Goal: Task Accomplishment & Management: Manage account settings

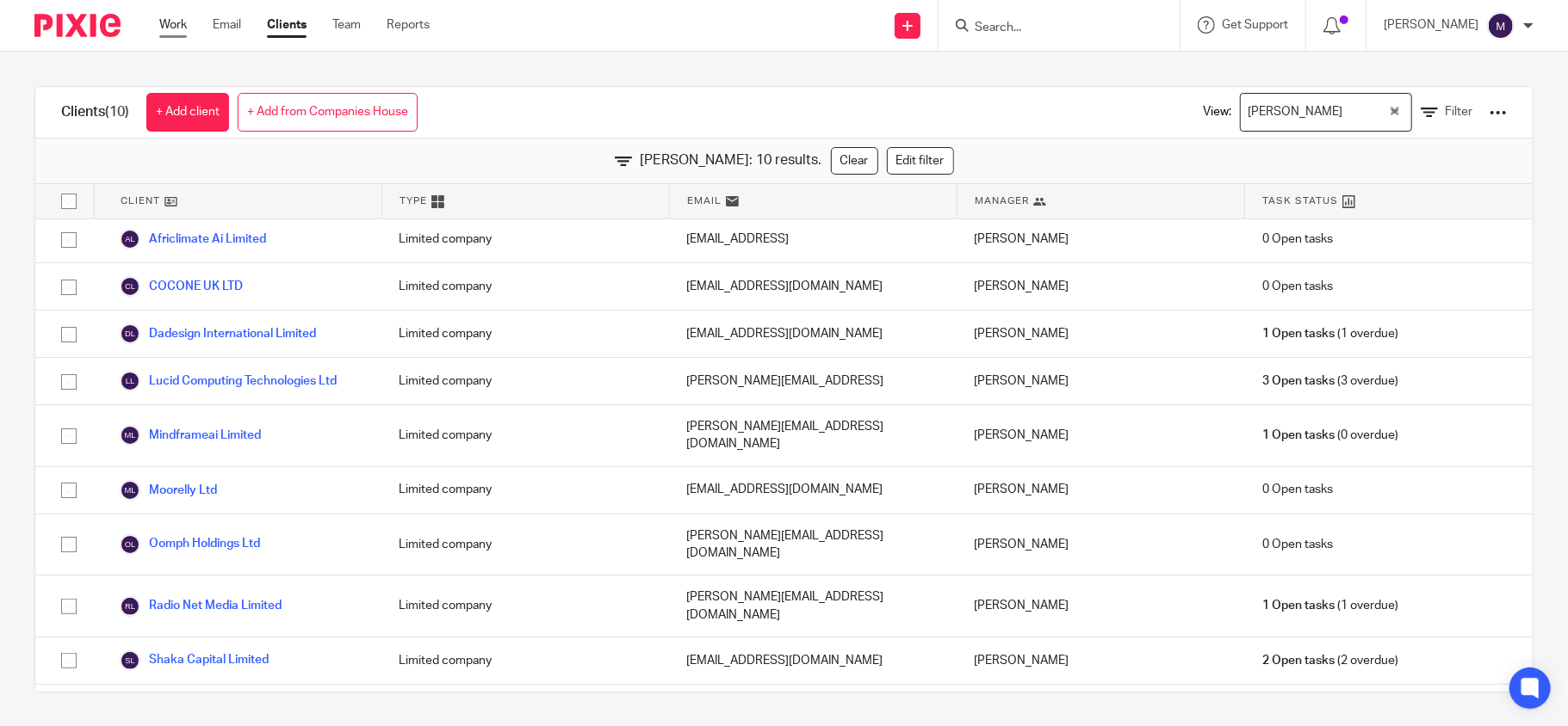
click at [175, 31] on link "Work" at bounding box center [173, 25] width 28 height 17
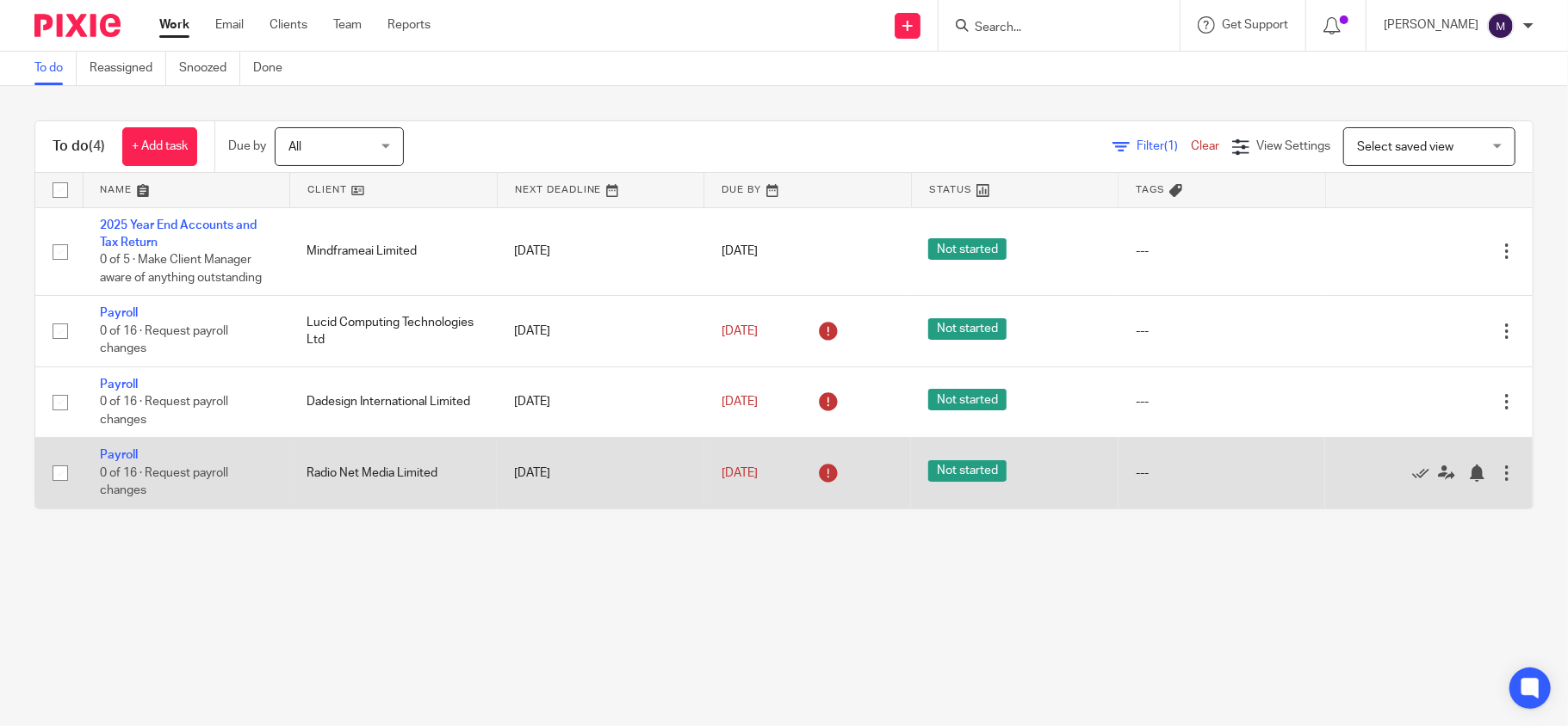
click at [149, 475] on span "0 of 16 · Request payroll changes" at bounding box center [164, 482] width 129 height 30
click at [417, 455] on td "Radio Net Media Limited" at bounding box center [394, 472] width 208 height 70
click at [561, 447] on td "[DATE]" at bounding box center [600, 472] width 208 height 70
click at [968, 472] on span "Not started" at bounding box center [967, 471] width 78 height 22
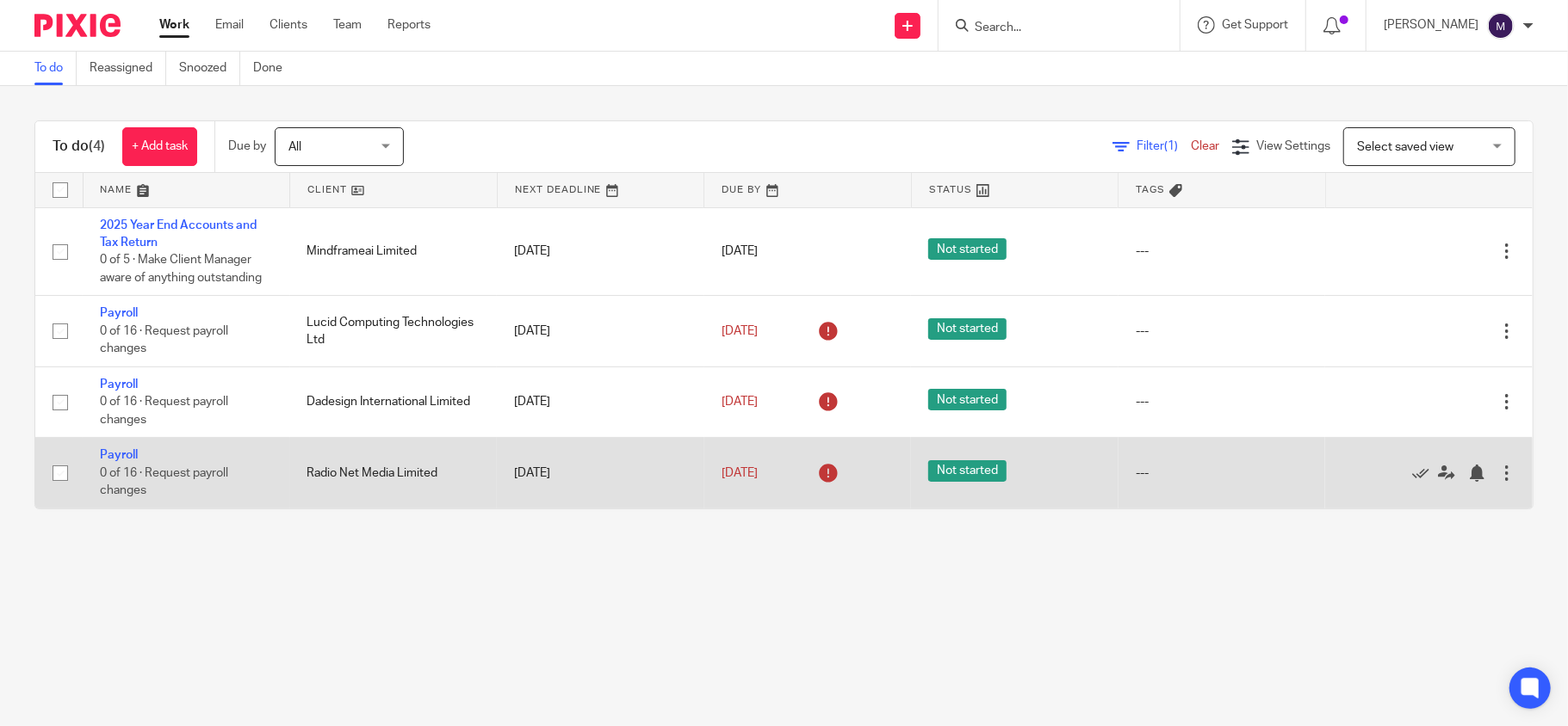
click at [1479, 465] on div "Edit task Delete" at bounding box center [1428, 473] width 173 height 43
click at [1498, 472] on div at bounding box center [1506, 473] width 17 height 17
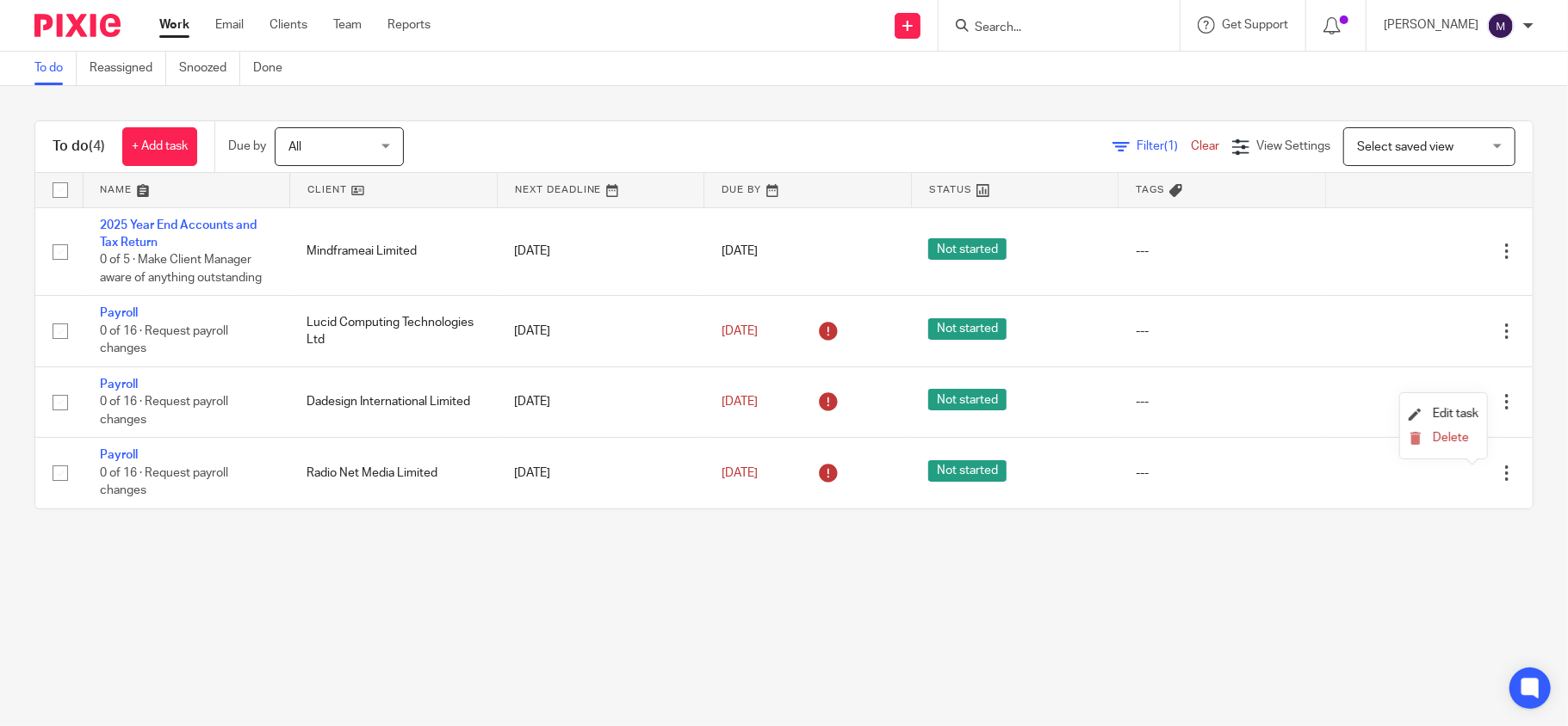
click at [744, 622] on main "To do Reassigned Snoozed Done To do (4) + Add task Due by All All Today Tomorro…" at bounding box center [784, 363] width 1568 height 726
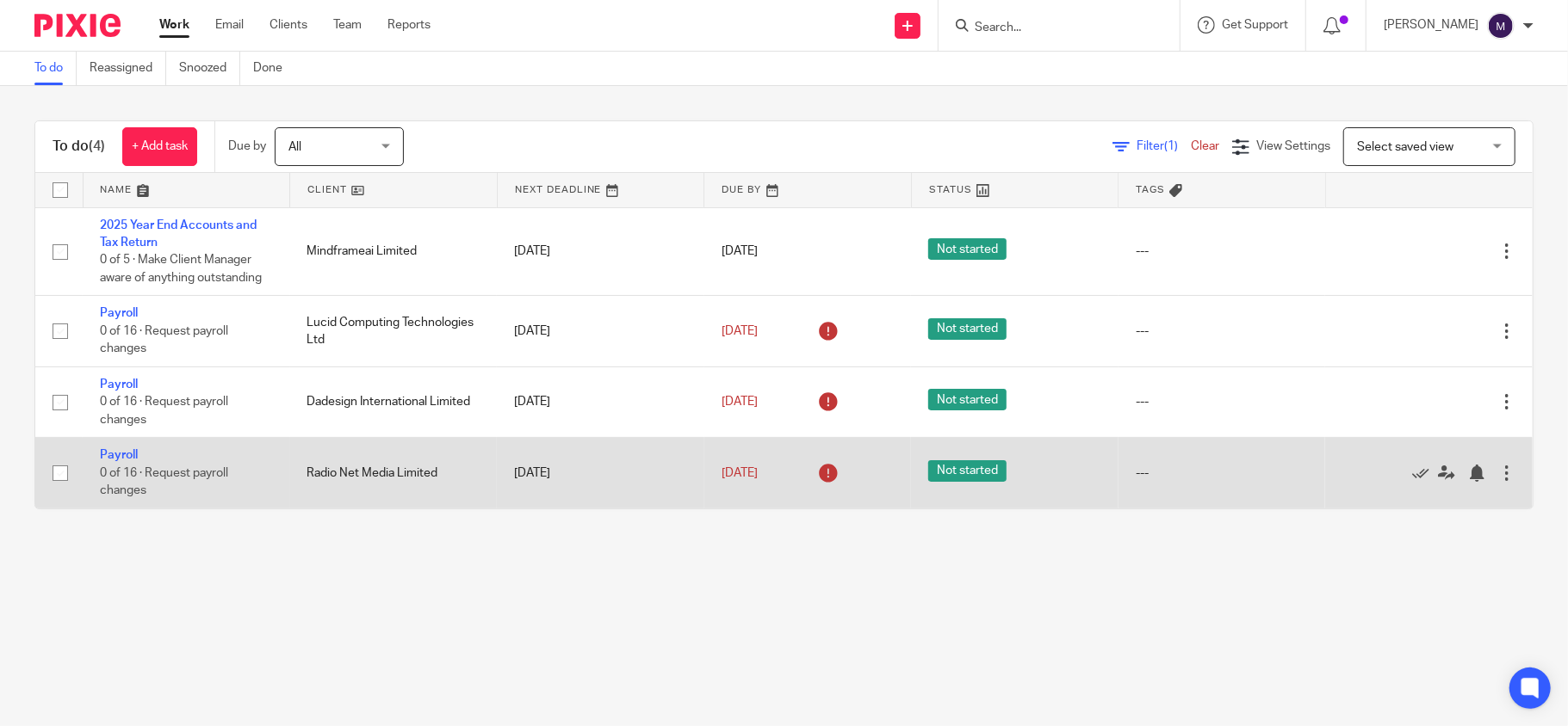
click at [125, 463] on td "Payroll 0 of 16 · Request payroll changes" at bounding box center [186, 472] width 208 height 70
click at [122, 458] on link "Payroll" at bounding box center [119, 455] width 38 height 12
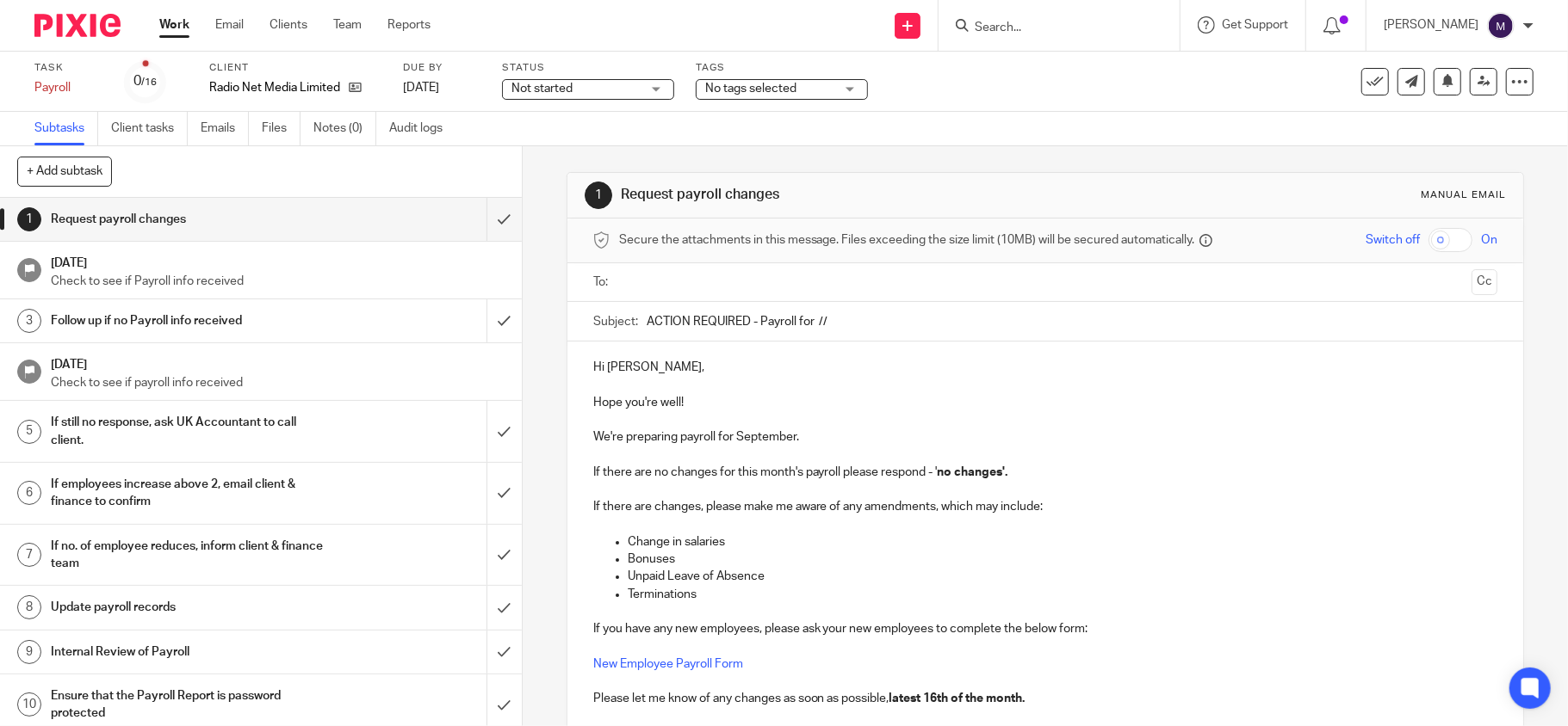
click at [145, 277] on p "Check to see if Payroll info received" at bounding box center [277, 281] width 453 height 17
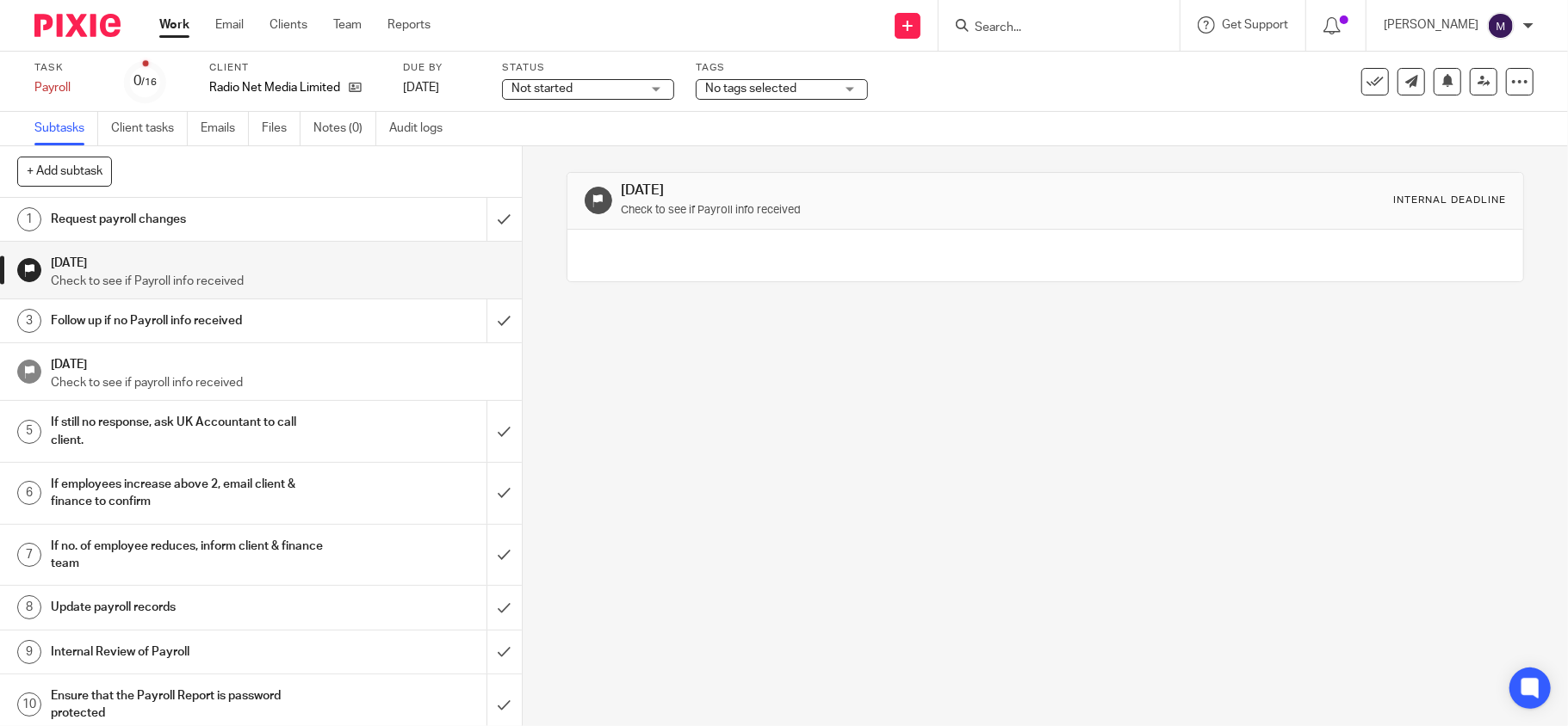
click at [133, 91] on circle at bounding box center [145, 82] width 36 height 36
click at [484, 224] on input "submit" at bounding box center [261, 220] width 522 height 43
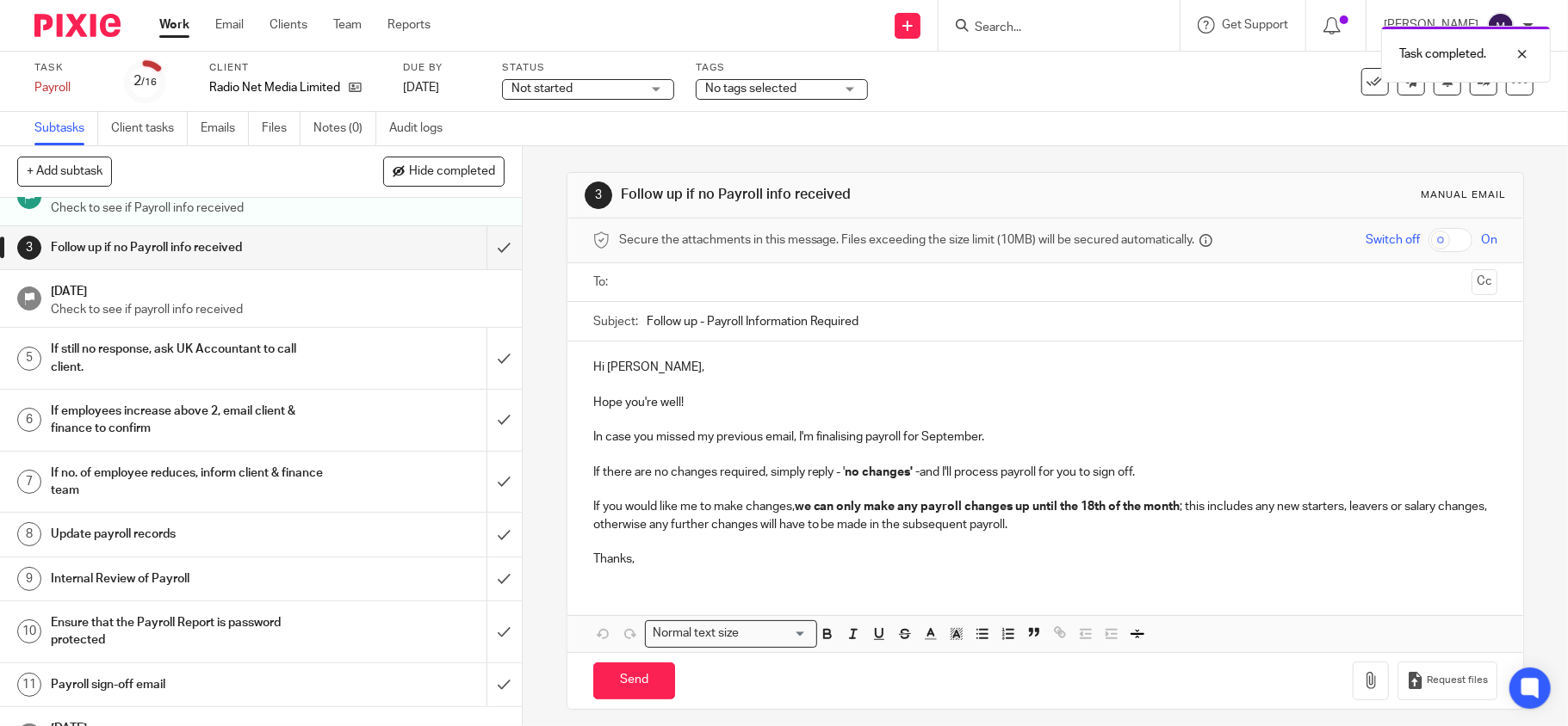
scroll to position [115, 0]
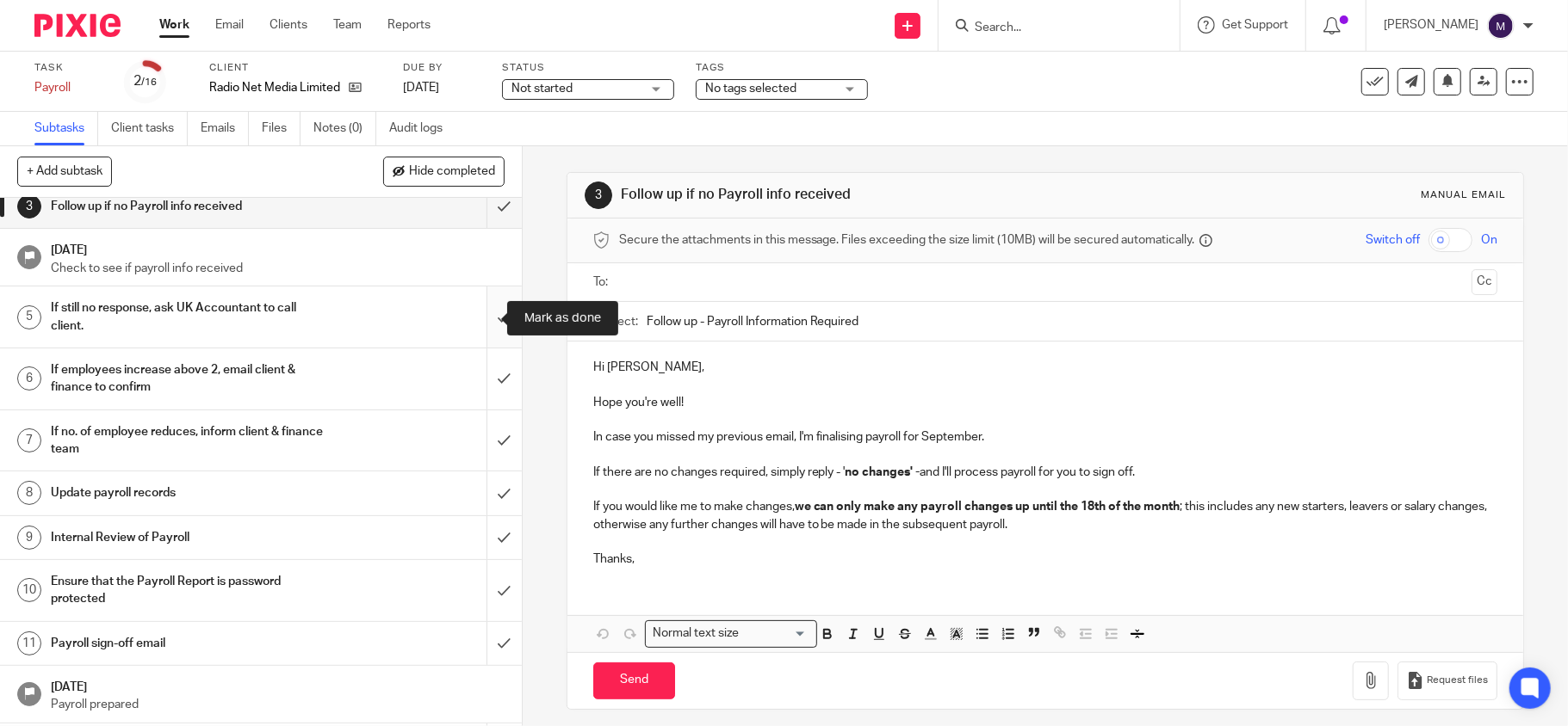
click at [483, 322] on input "submit" at bounding box center [261, 317] width 522 height 61
click at [480, 379] on input "submit" at bounding box center [261, 379] width 522 height 61
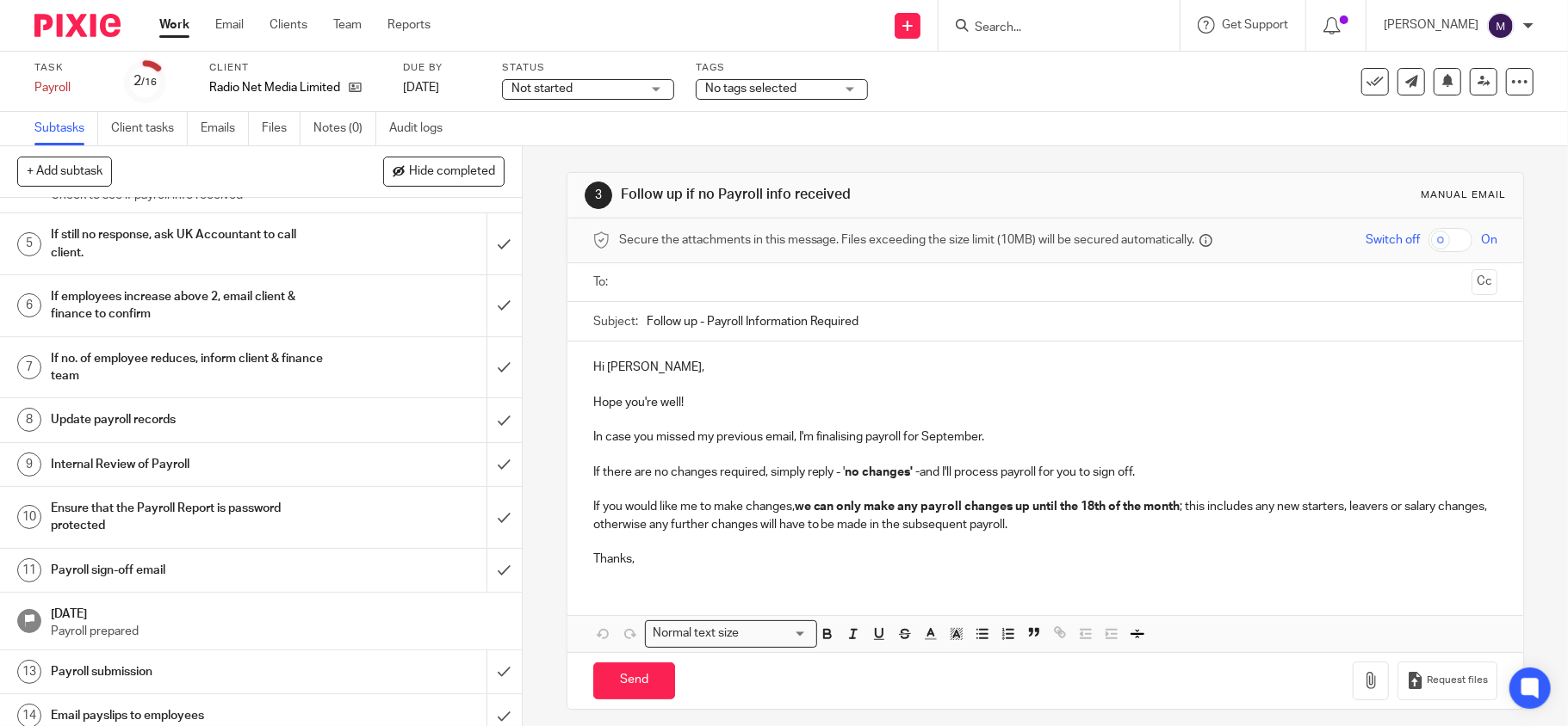
scroll to position [229, 0]
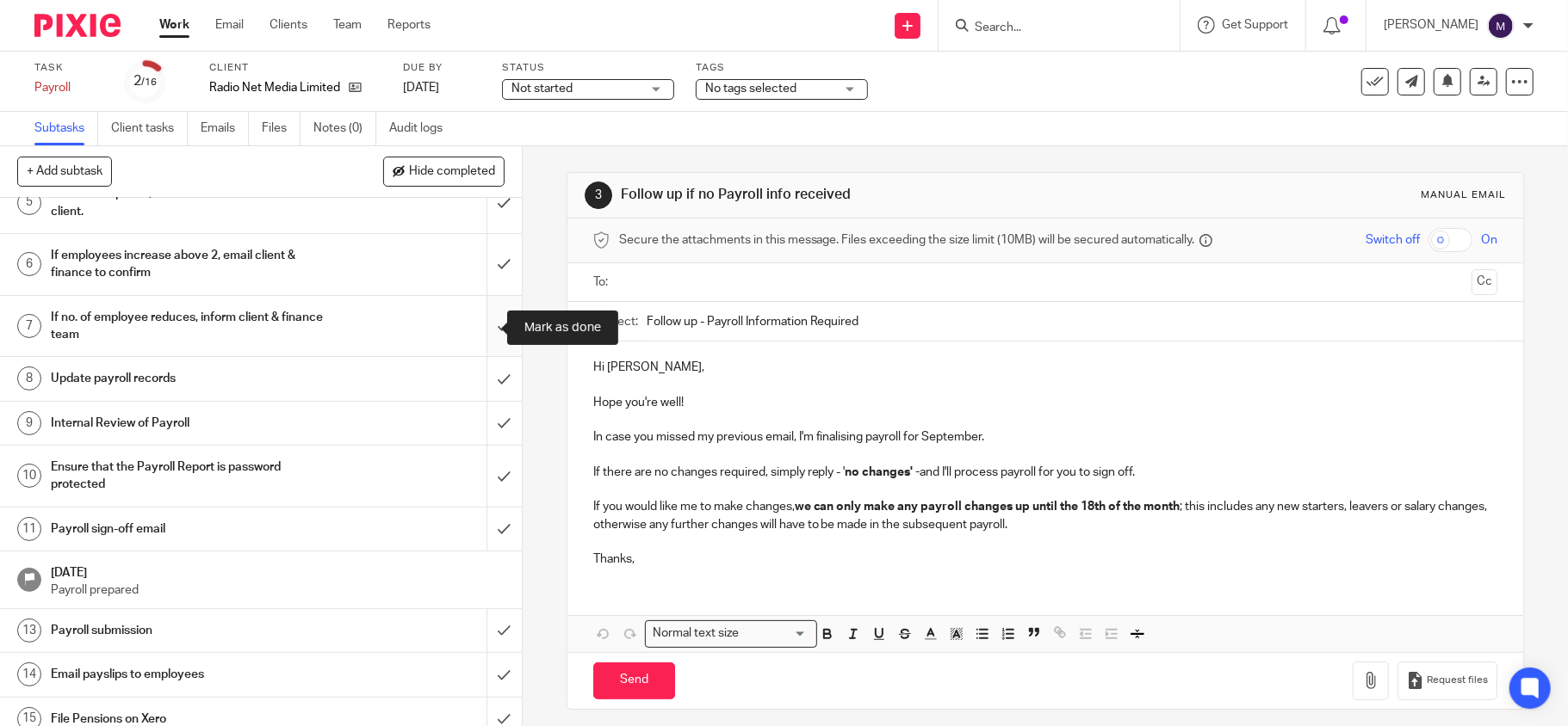
click at [475, 325] on input "submit" at bounding box center [261, 327] width 522 height 61
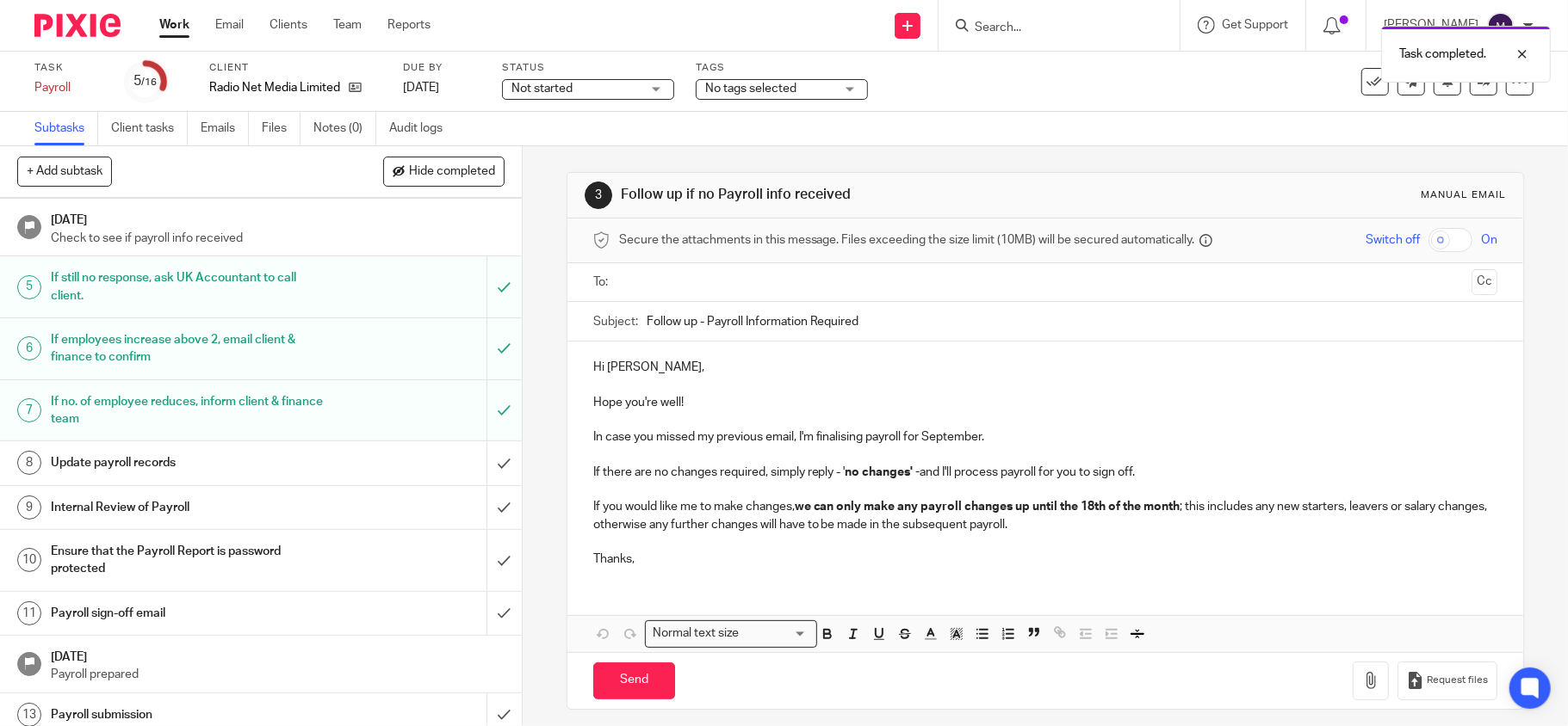
scroll to position [307, 0]
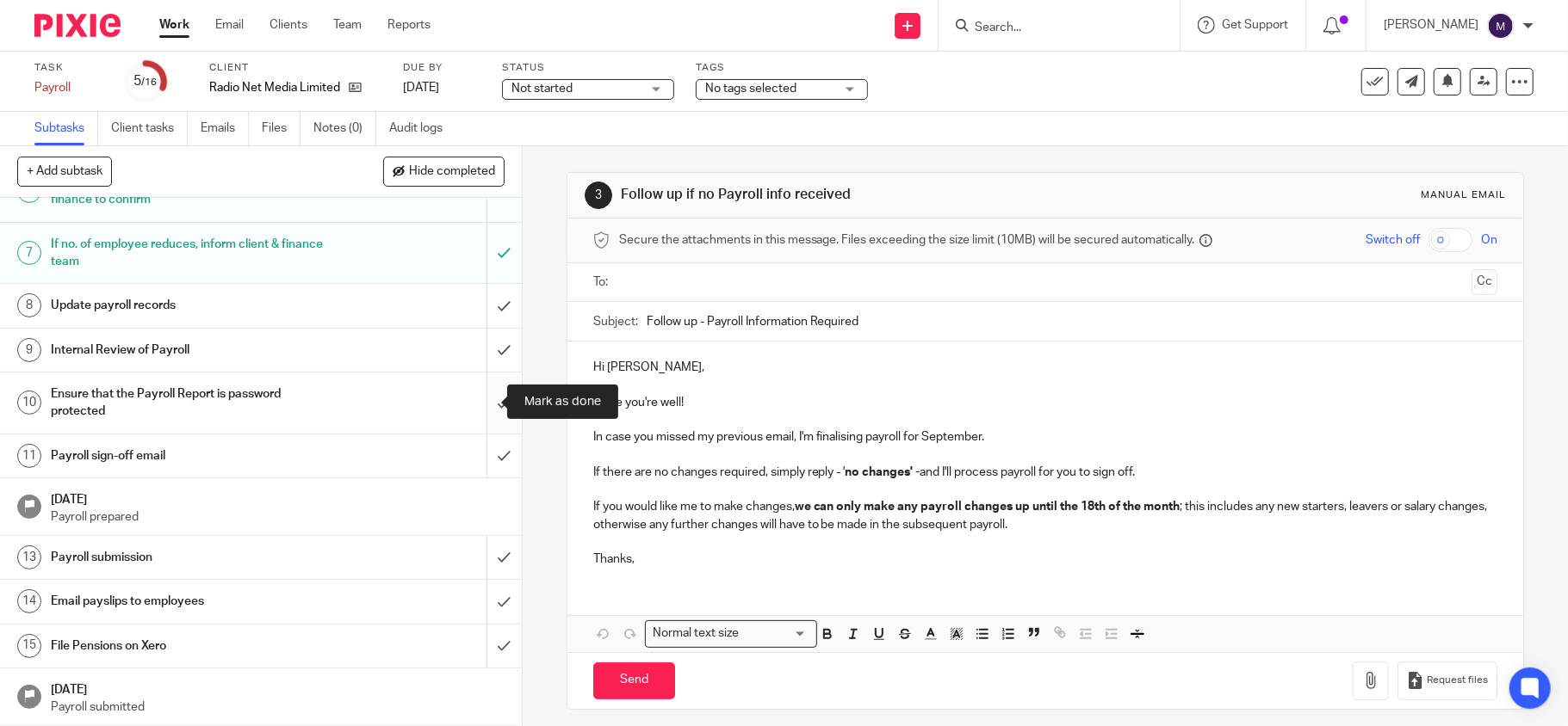
click at [486, 391] on input "submit" at bounding box center [261, 403] width 522 height 61
click at [483, 337] on input "submit" at bounding box center [261, 351] width 522 height 43
click at [480, 314] on input "submit" at bounding box center [261, 306] width 522 height 43
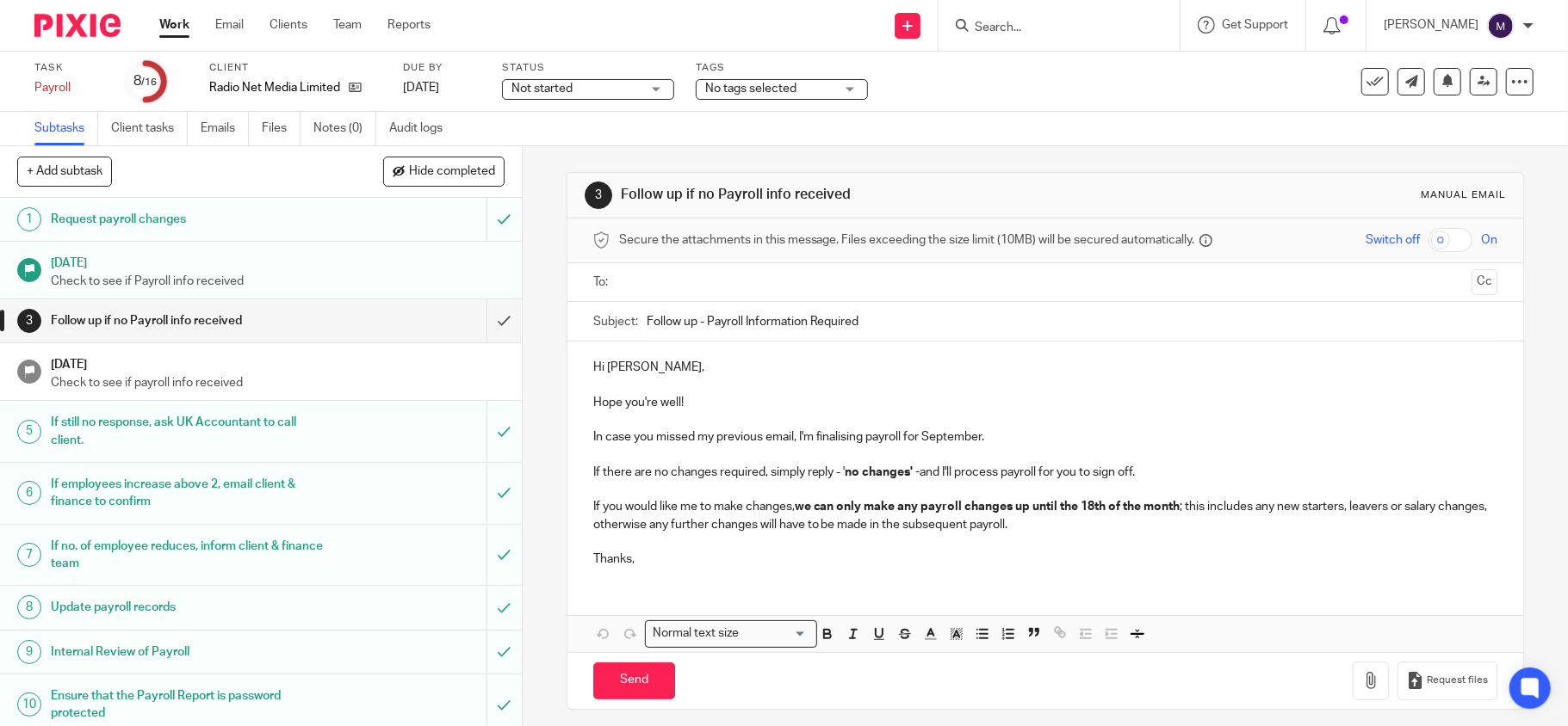
scroll to position [307, 0]
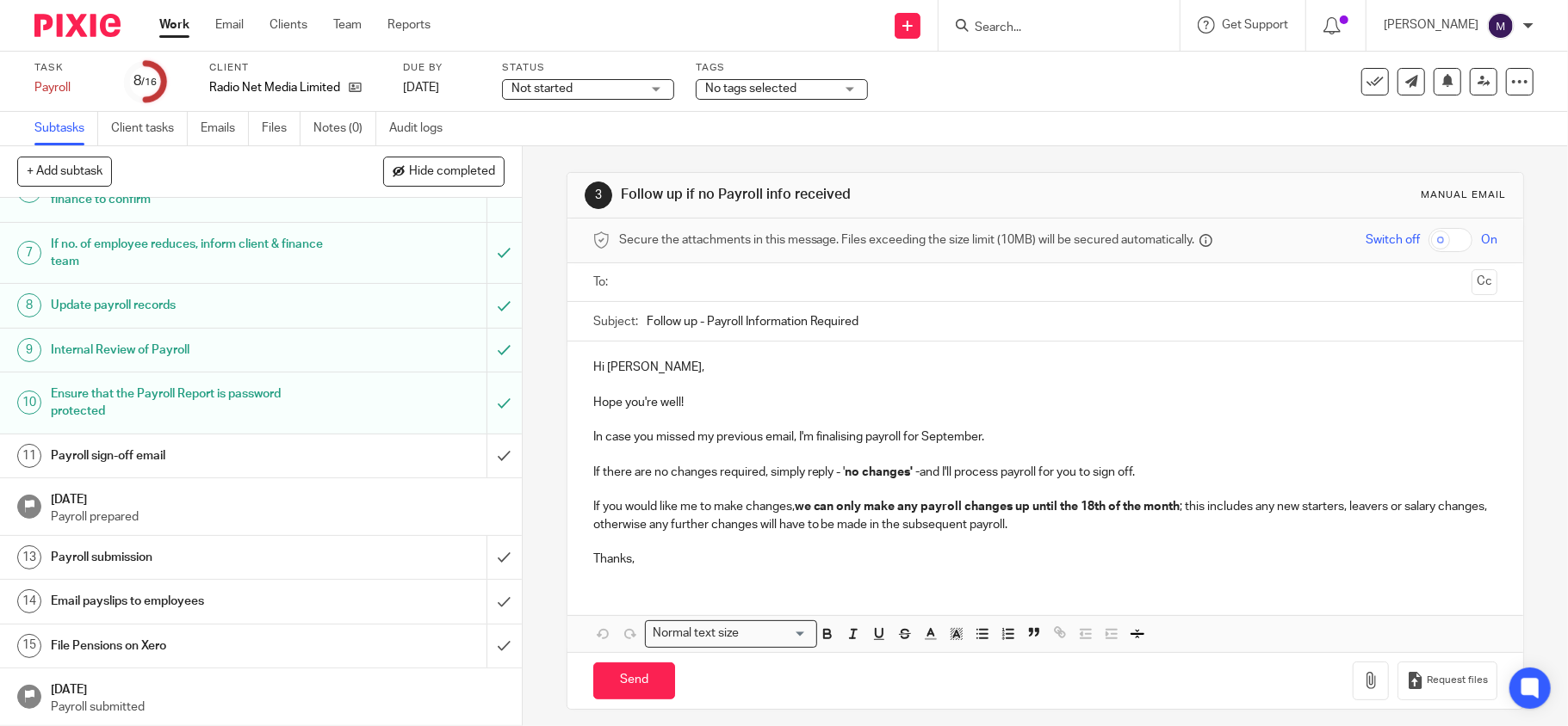
click at [266, 455] on h1 "Payroll sign-off email" at bounding box center [189, 456] width 279 height 26
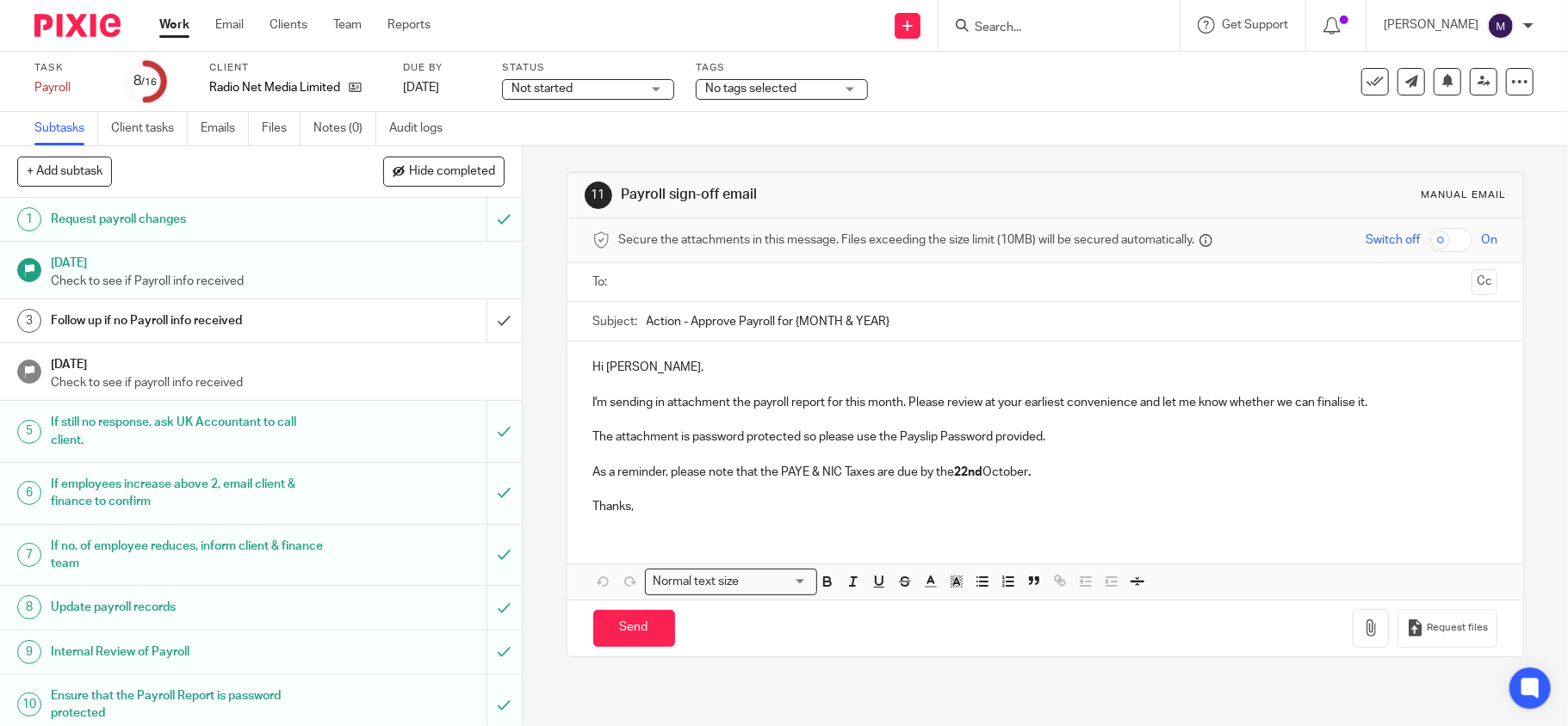
click at [177, 23] on link "Work" at bounding box center [174, 25] width 30 height 17
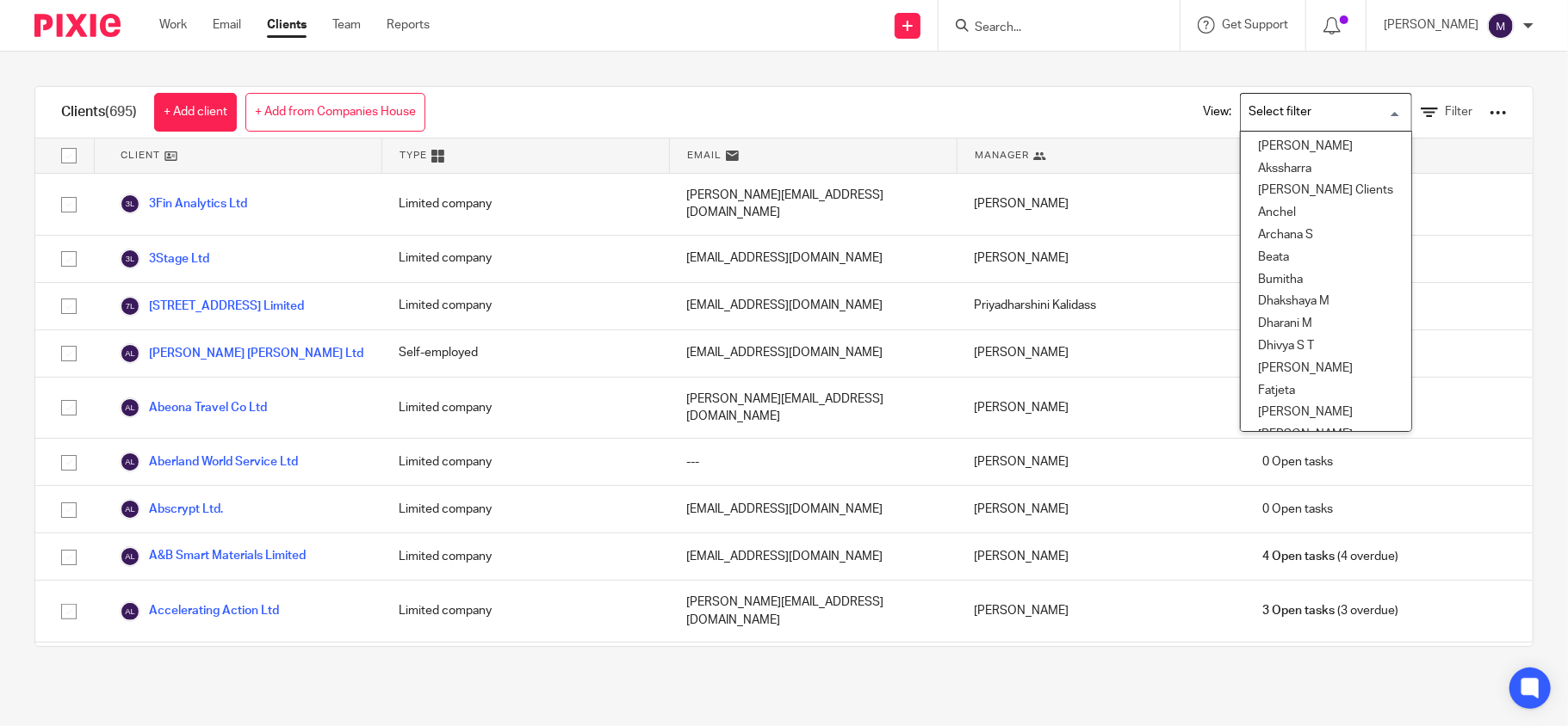
click at [1309, 97] on input "Search for option" at bounding box center [1321, 112] width 159 height 30
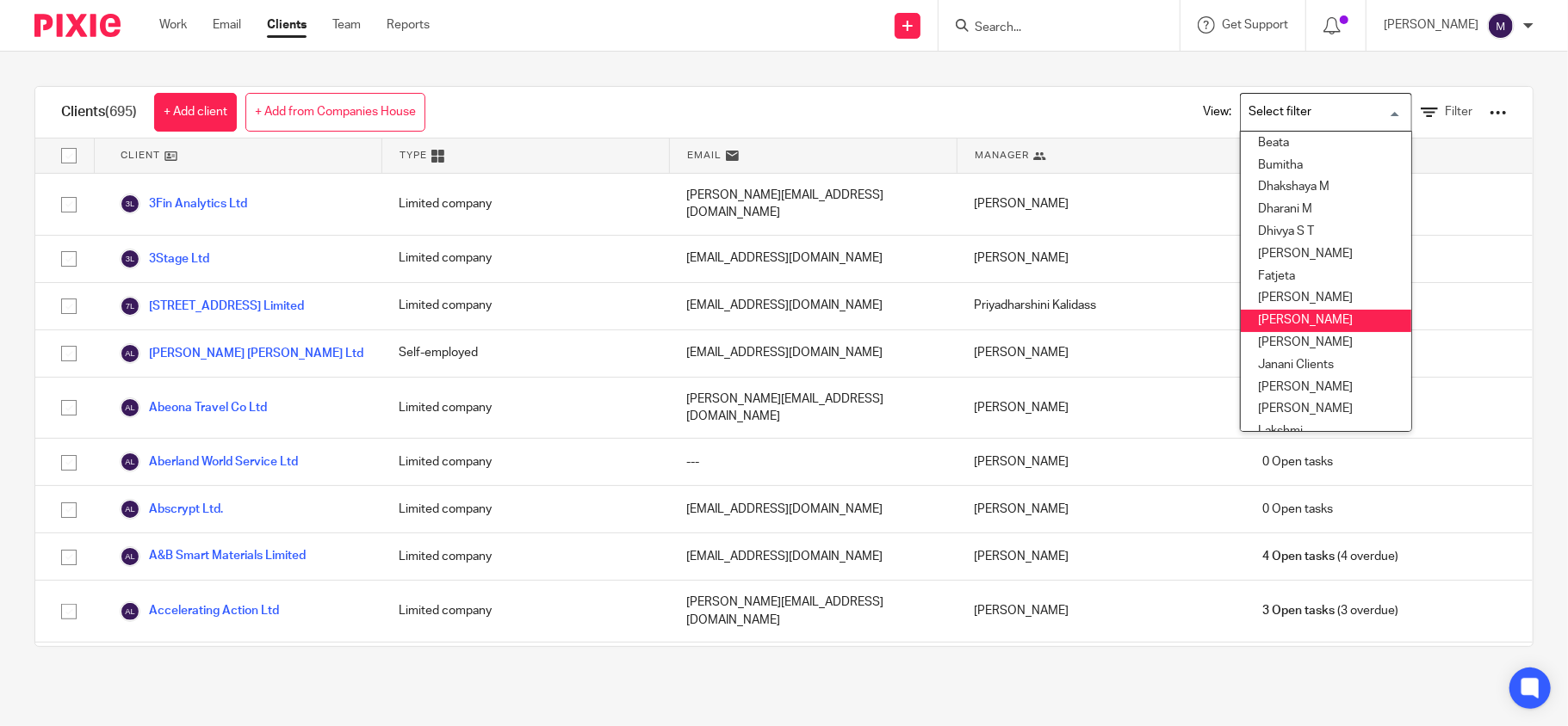
click at [1281, 321] on li "[PERSON_NAME]" at bounding box center [1326, 321] width 170 height 23
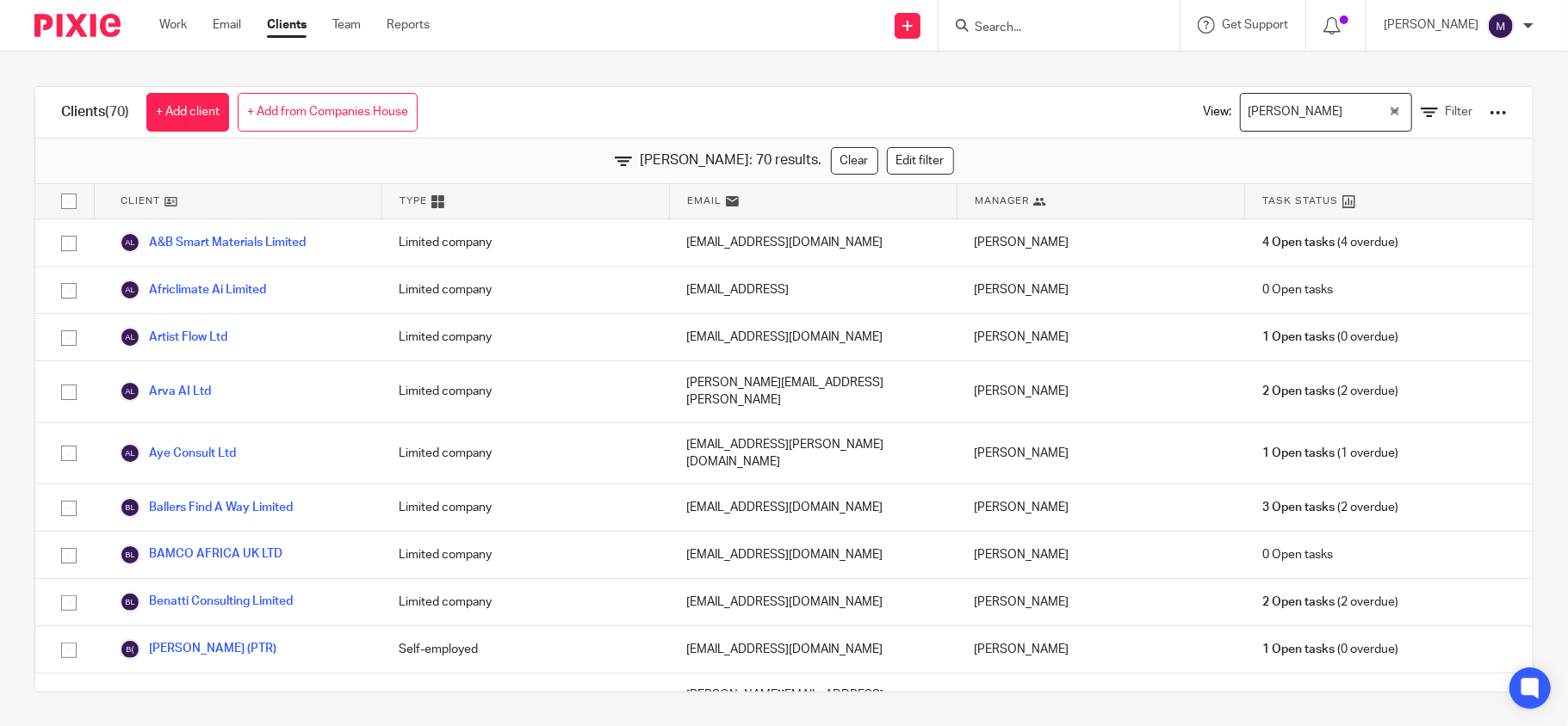
click at [1259, 114] on div "[PERSON_NAME]" at bounding box center [1313, 110] width 147 height 34
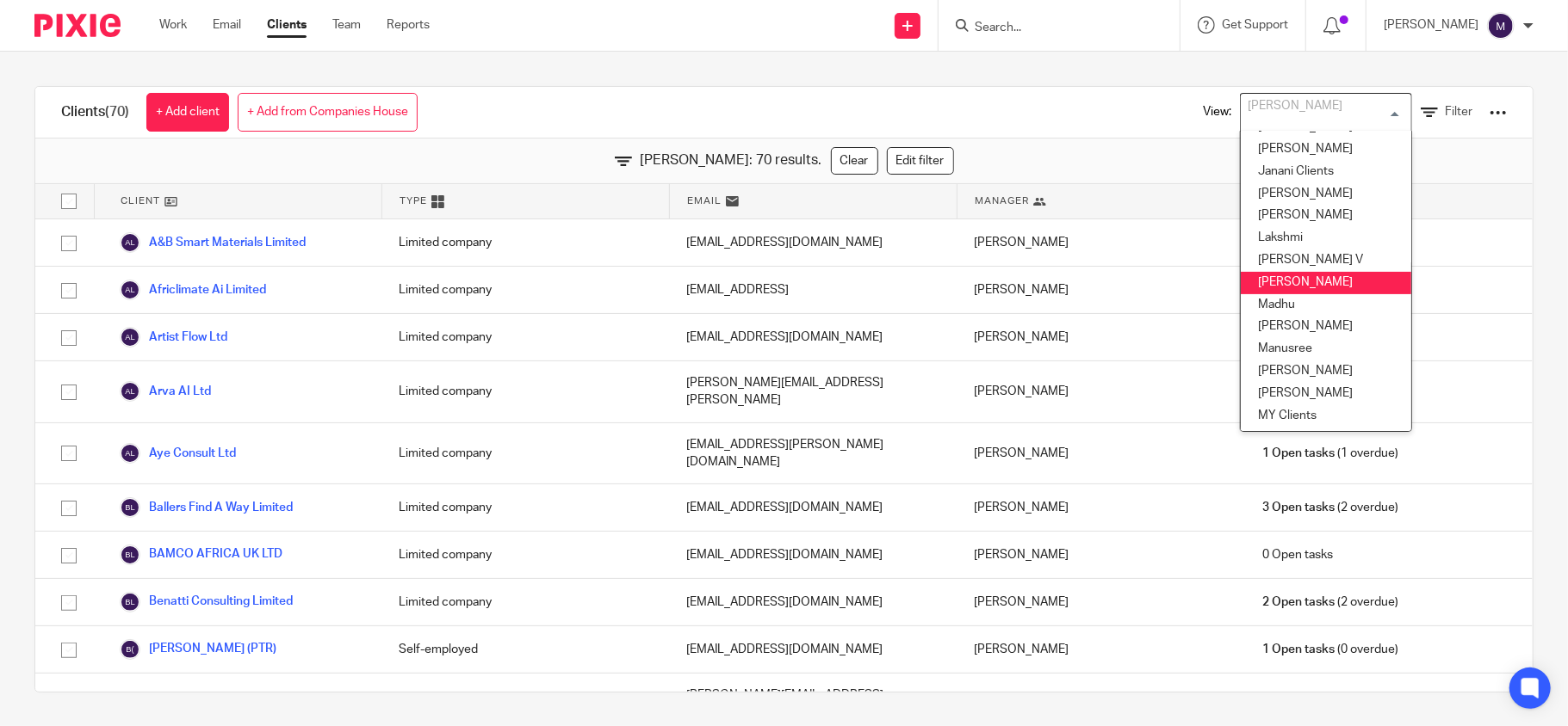
scroll to position [348, 0]
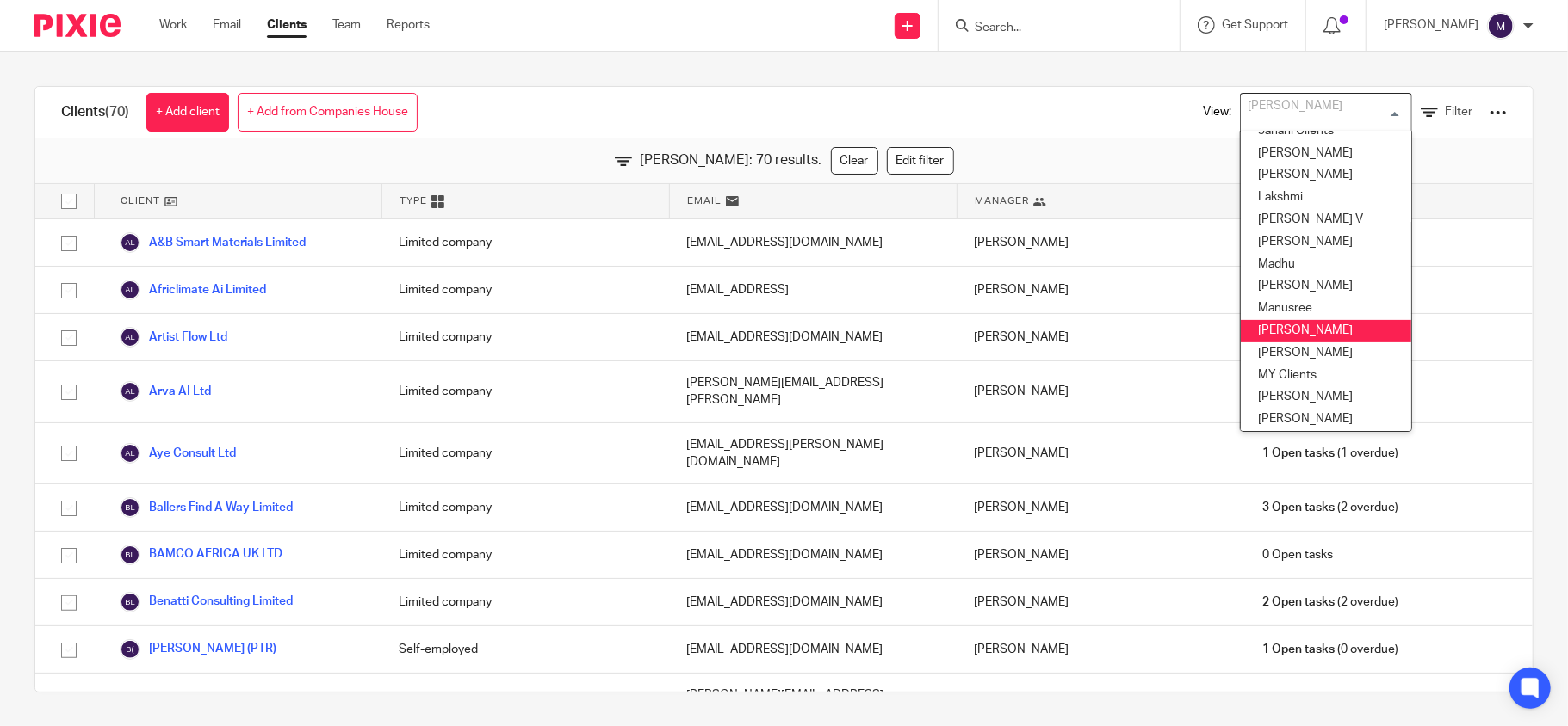
click at [1287, 321] on li "Mithun" at bounding box center [1326, 332] width 170 height 23
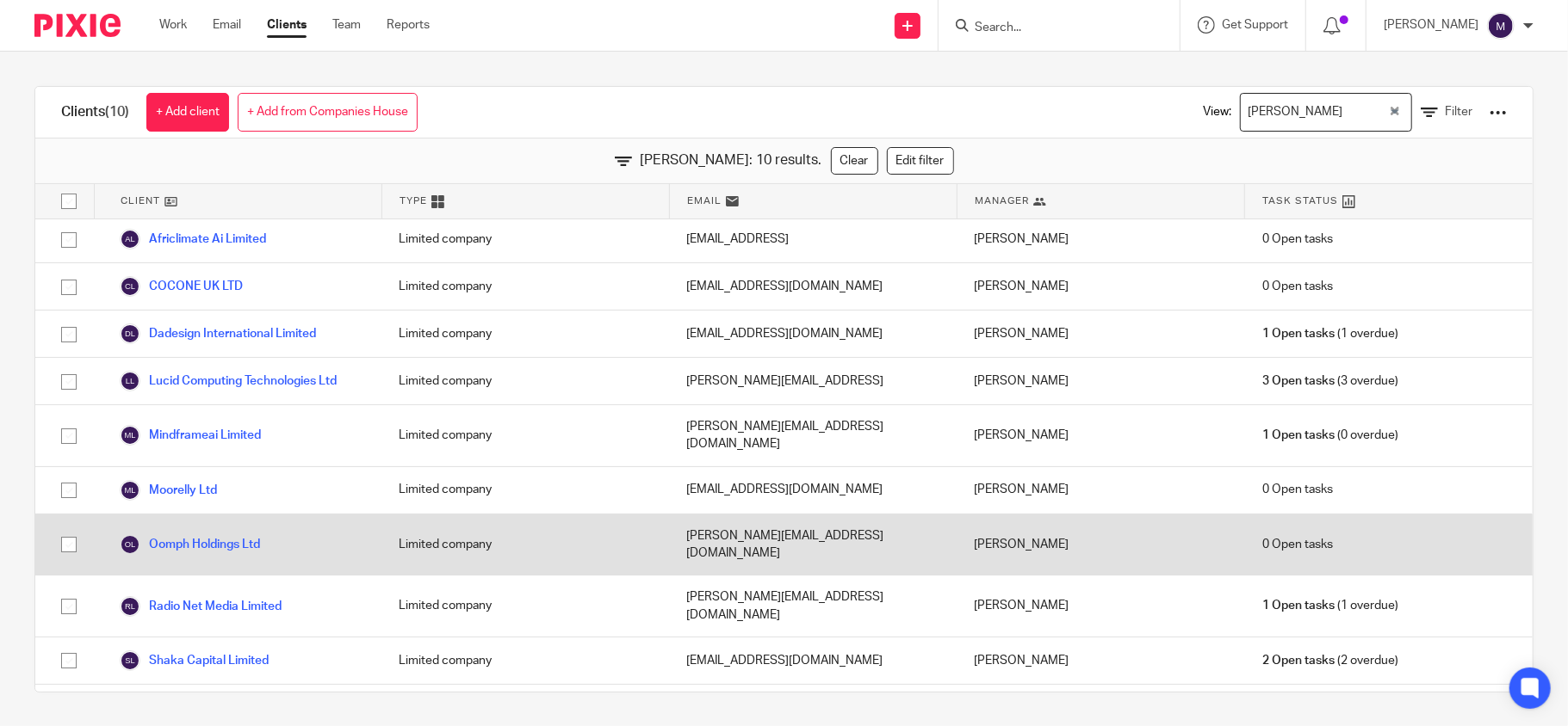
scroll to position [0, 0]
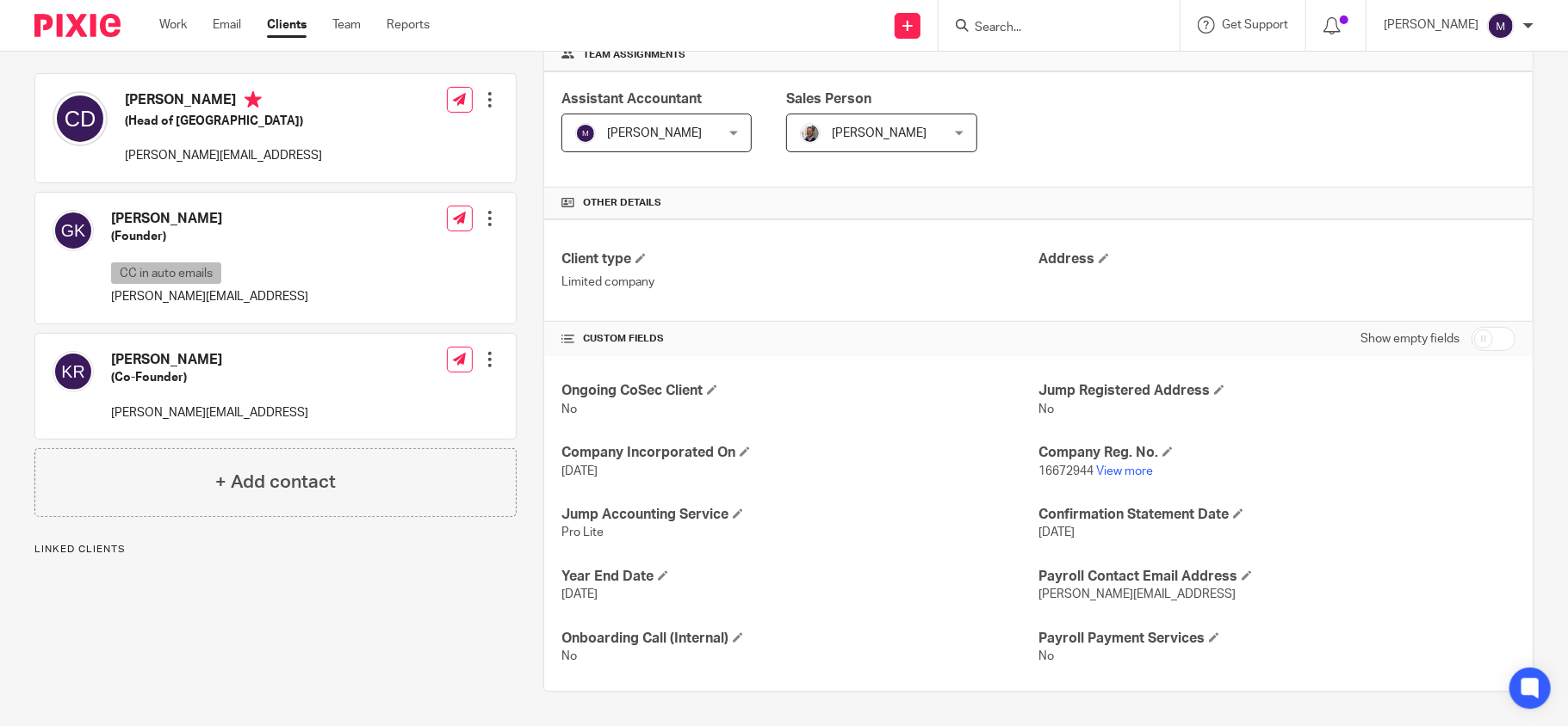
scroll to position [273, 0]
click at [1131, 465] on link "View more" at bounding box center [1124, 472] width 56 height 12
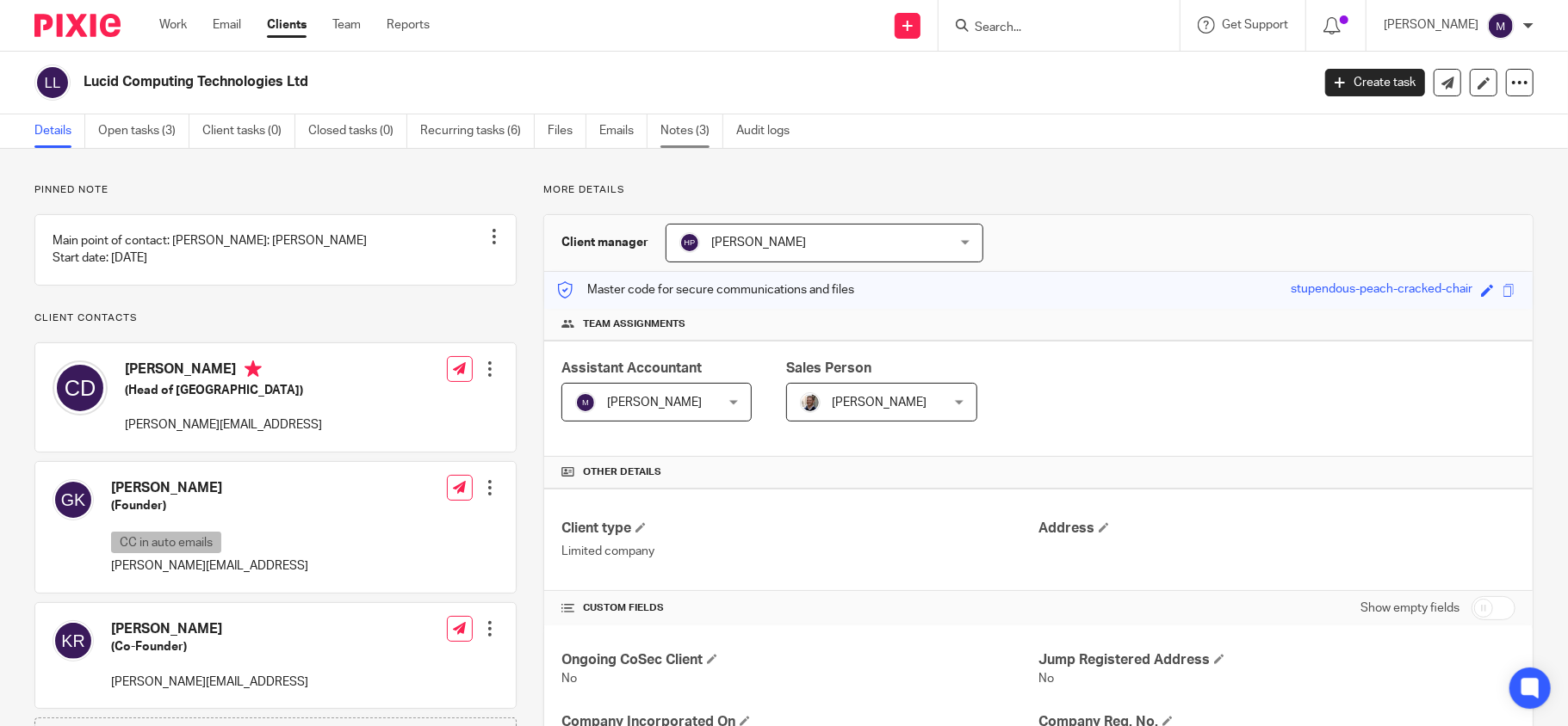
click at [685, 133] on link "Notes (3)" at bounding box center [691, 131] width 63 height 34
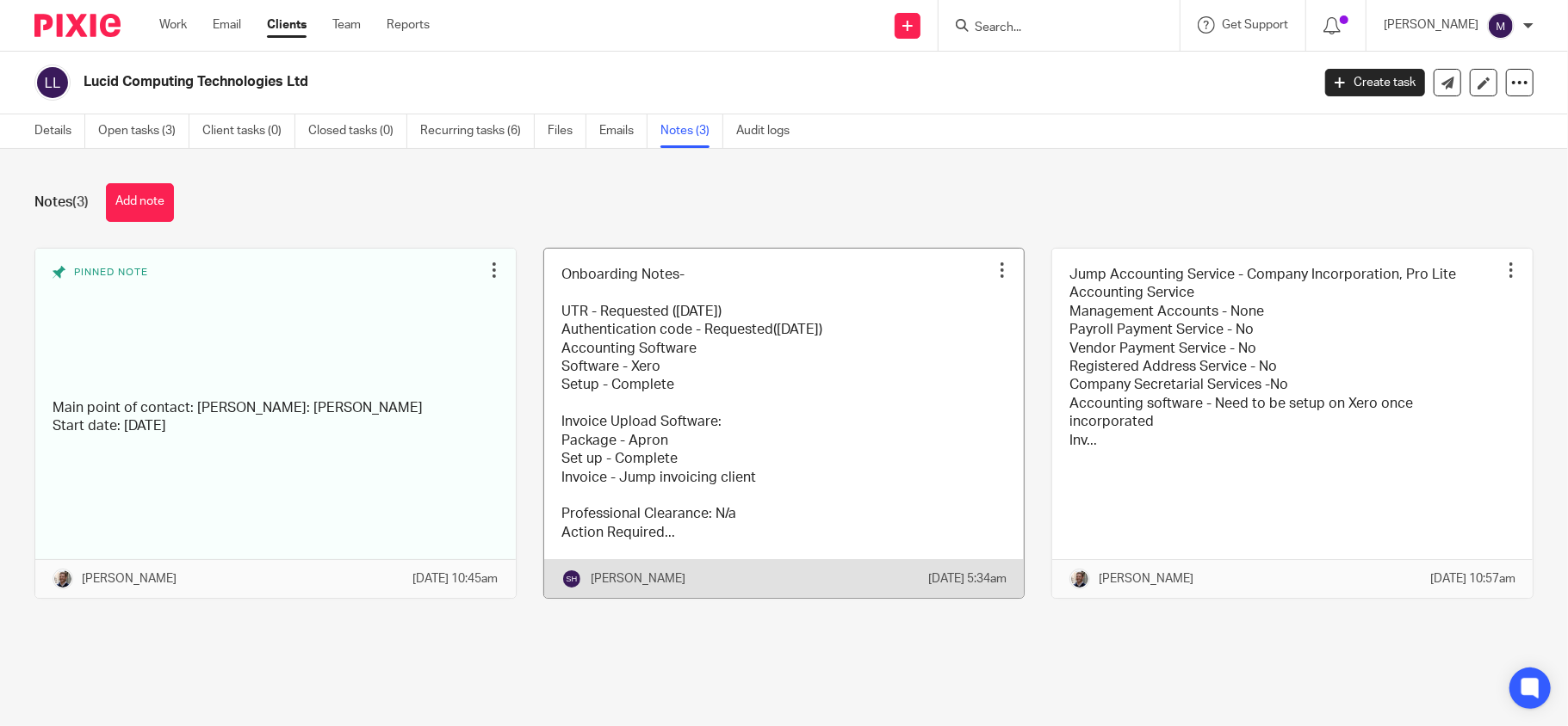
click at [845, 465] on link at bounding box center [784, 423] width 480 height 350
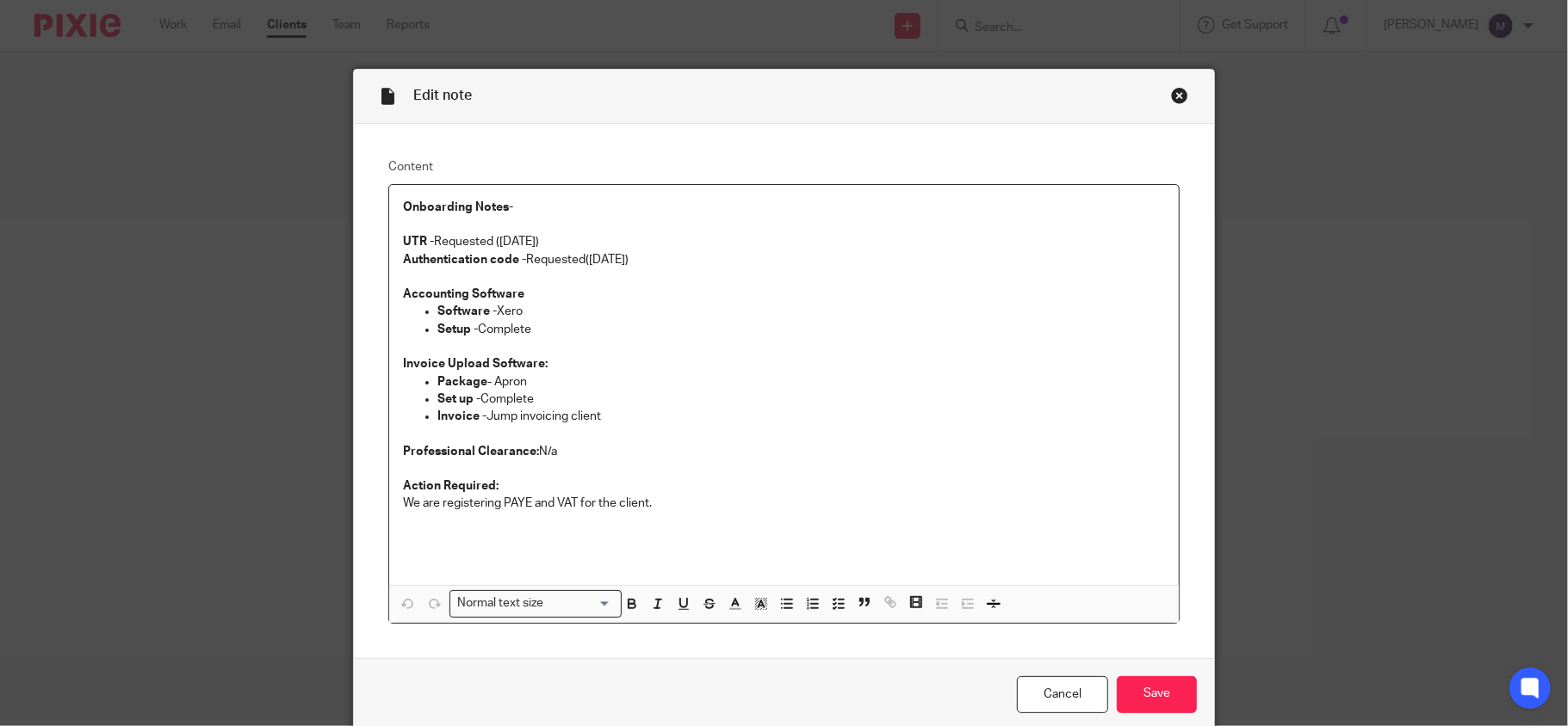
click at [1171, 97] on div "Close this dialog window" at bounding box center [1180, 96] width 17 height 17
